Goal: Complete application form

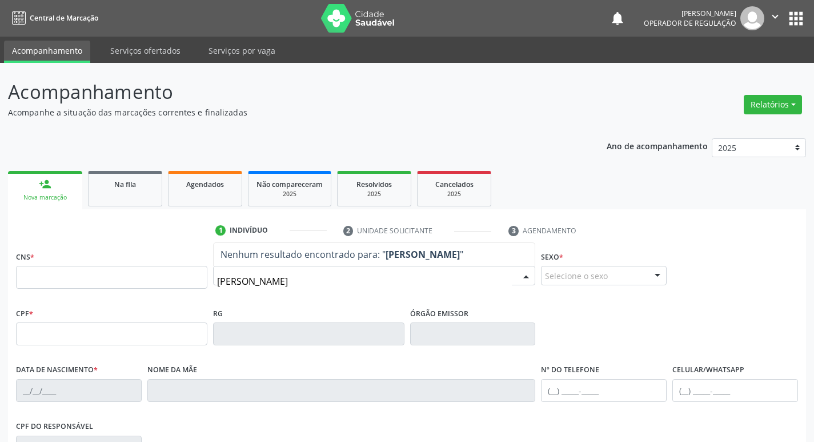
type input "[PERSON_NAME]"
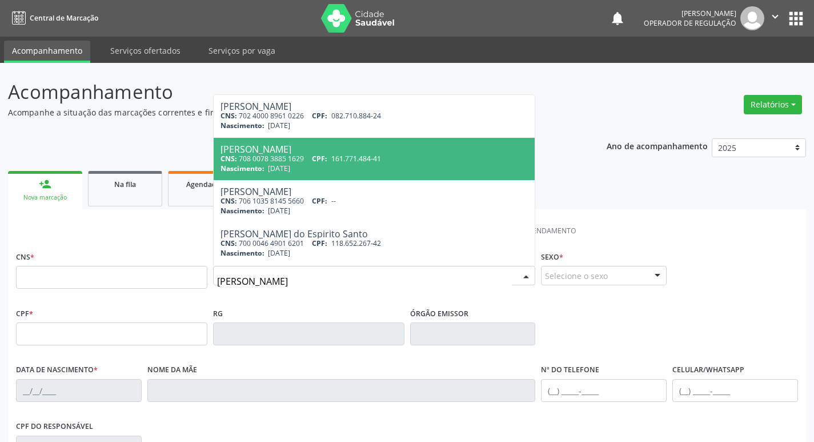
click at [407, 160] on div "CNS: 708 0078 3885 1629 CPF: 161.771.484-41" at bounding box center [374, 159] width 308 height 10
type input "708 0078 3885 1629"
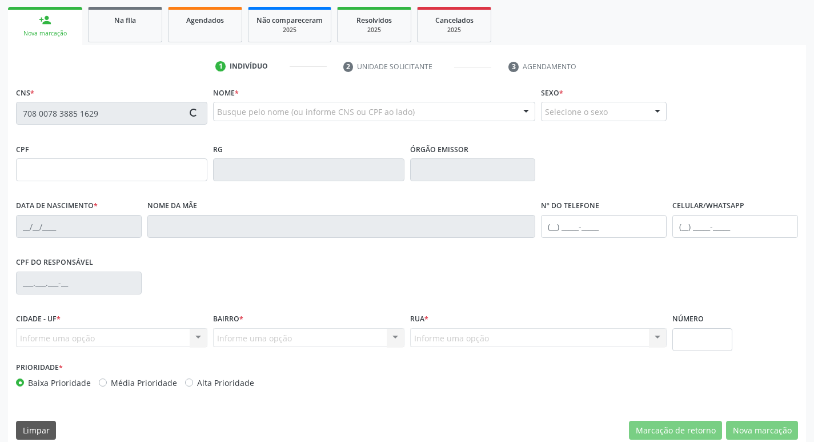
scroll to position [178, 0]
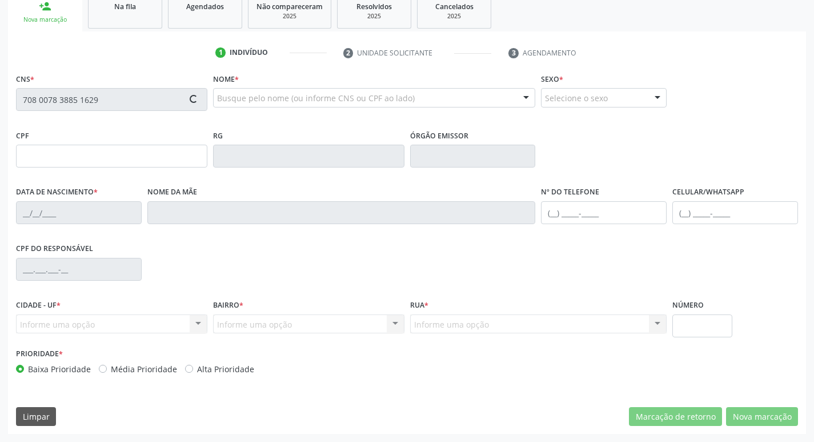
type input "161.771.484-41"
type input "[DATE]"
type input "[PERSON_NAME]"
type input "[PHONE_NUMBER]"
type input "094.301.874-90"
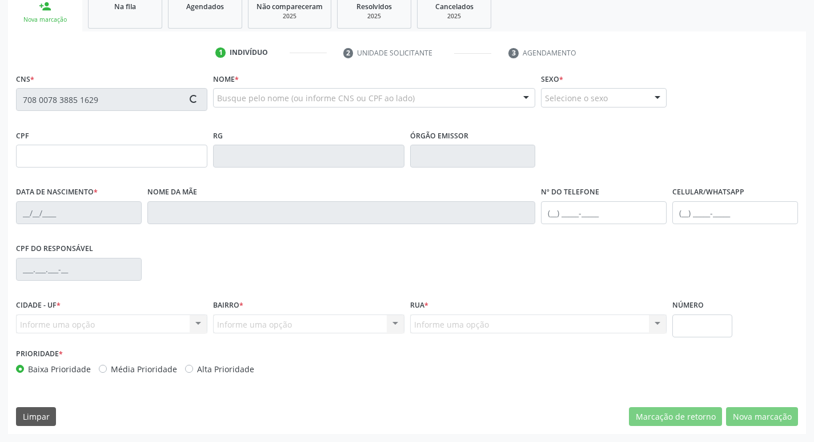
type input "150"
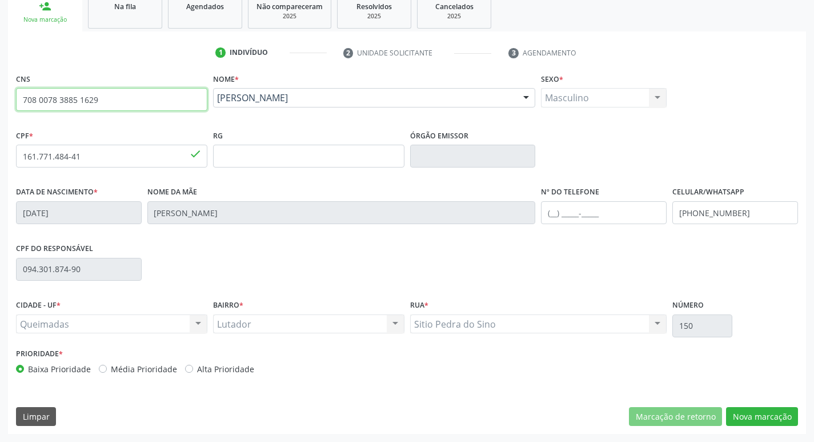
click at [83, 101] on input "708 0078 3885 1629" at bounding box center [111, 99] width 191 height 23
click at [115, 97] on input "708 0078 3885 1629" at bounding box center [111, 99] width 191 height 23
click at [116, 96] on input "708 0078 3885 1629" at bounding box center [111, 99] width 191 height 23
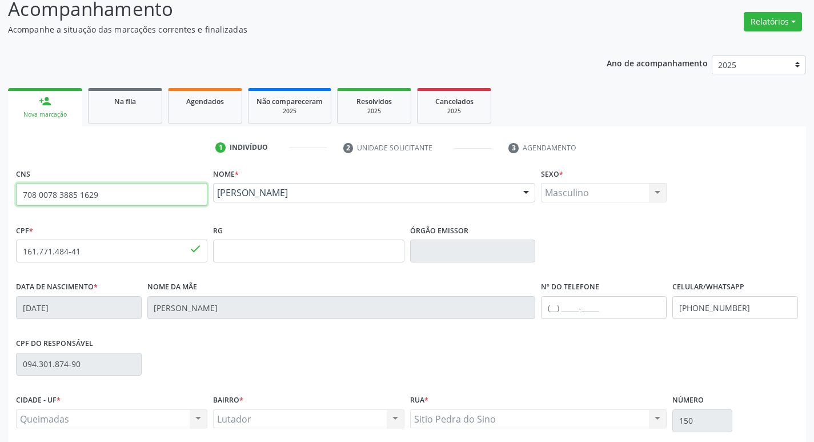
scroll to position [0, 0]
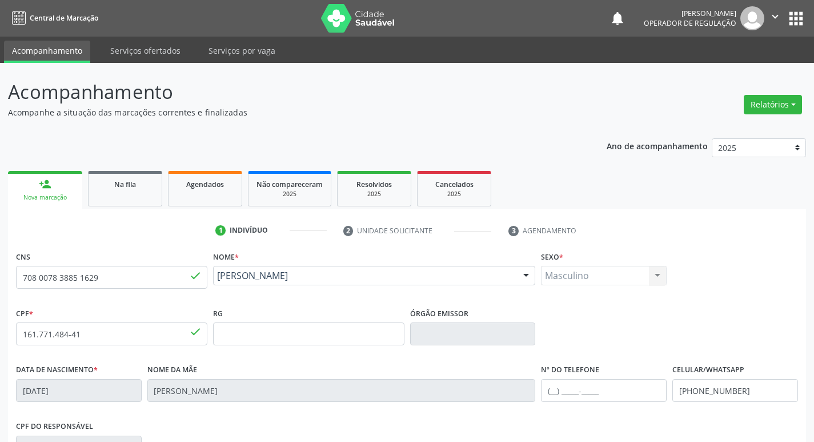
click at [795, 30] on nav "Central de Marcação notifications [PERSON_NAME] Operador de regulação  Configu…" at bounding box center [407, 18] width 814 height 37
click at [798, 23] on button "apps" at bounding box center [796, 19] width 20 height 20
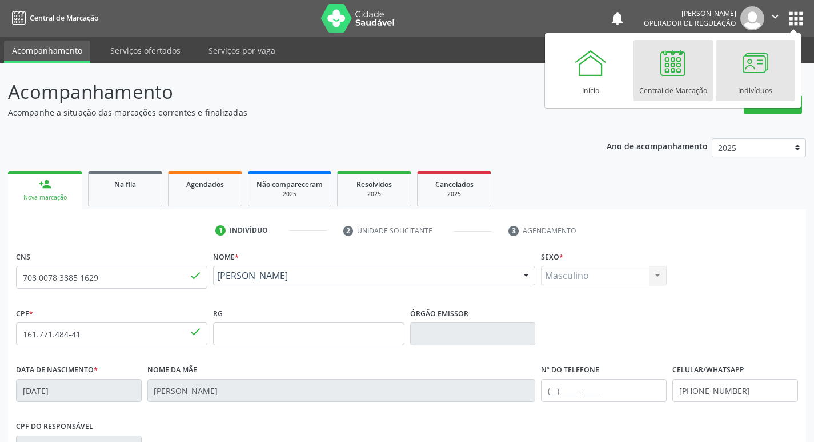
click at [743, 69] on div at bounding box center [755, 63] width 34 height 34
